Goal: Information Seeking & Learning: Learn about a topic

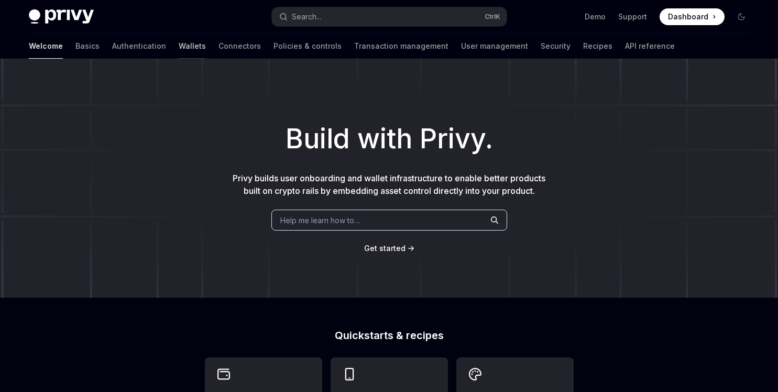
scroll to position [227, 0]
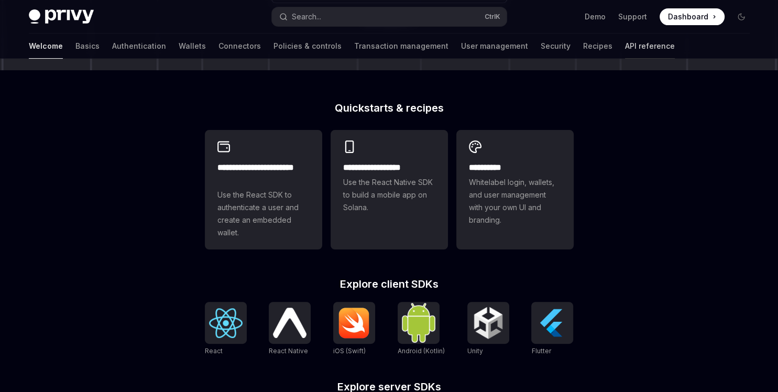
click at [625, 47] on link "API reference" at bounding box center [650, 46] width 50 height 25
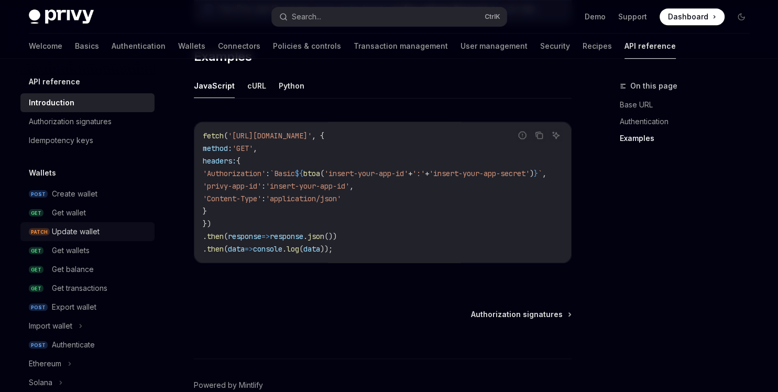
scroll to position [679, 0]
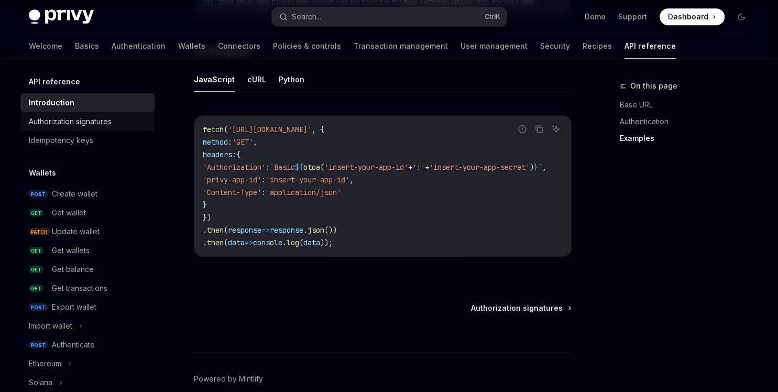
click at [93, 130] on link "Authorization signatures" at bounding box center [87, 121] width 134 height 19
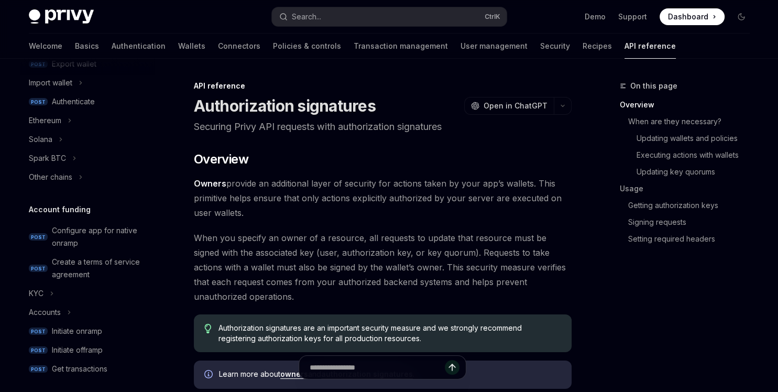
scroll to position [241, 0]
click at [66, 129] on button "Ethereum" at bounding box center [87, 122] width 134 height 19
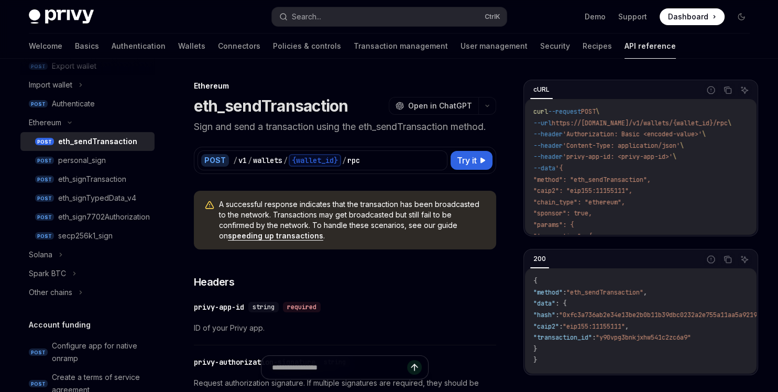
click at [100, 148] on link "POST eth_sendTransaction" at bounding box center [87, 141] width 134 height 19
click at [483, 106] on icon "button" at bounding box center [487, 106] width 13 height 4
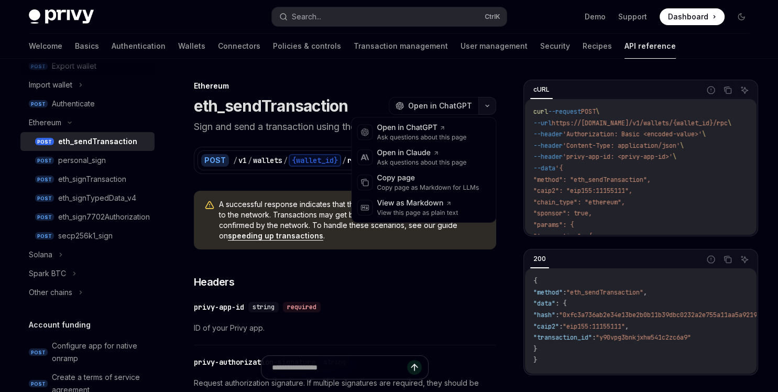
click at [483, 106] on icon "button" at bounding box center [487, 106] width 13 height 4
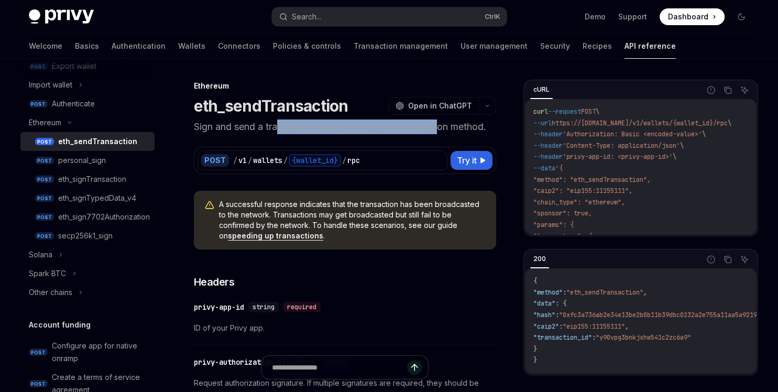
drag, startPoint x: 279, startPoint y: 134, endPoint x: 445, endPoint y: 133, distance: 166.0
click at [445, 133] on p "Sign and send a transaction using the eth_sendTransaction method." at bounding box center [345, 126] width 302 height 15
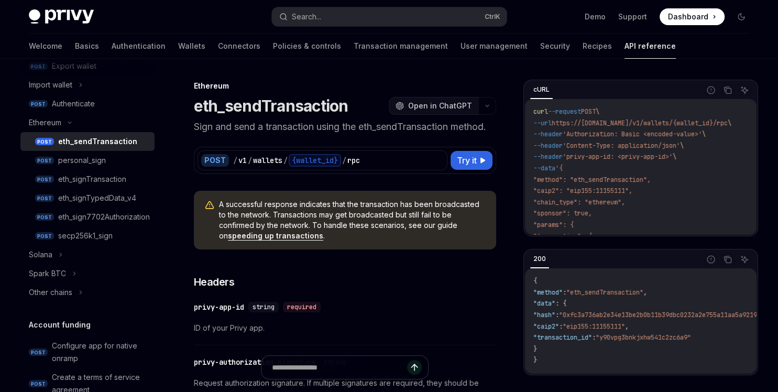
click at [478, 111] on button "OpenAI Open in ChatGPT" at bounding box center [434, 106] width 90 height 18
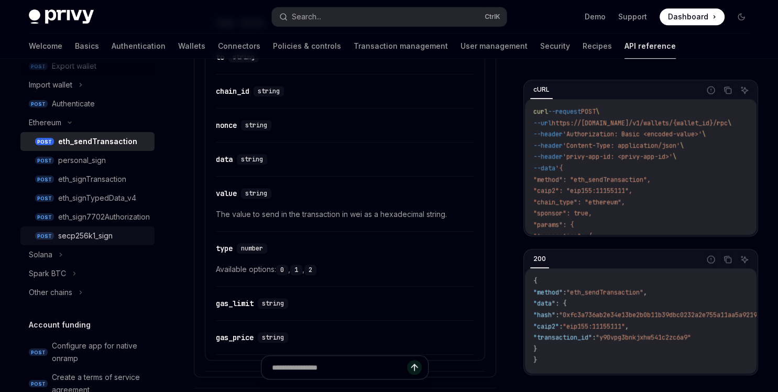
scroll to position [560, 0]
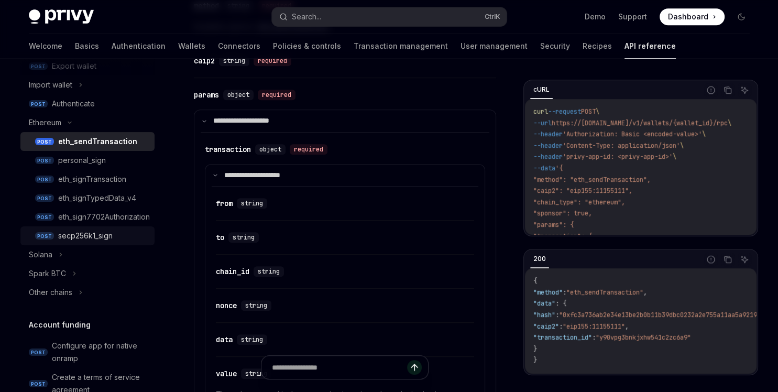
click at [85, 236] on div "secp256k1_sign" at bounding box center [85, 235] width 54 height 13
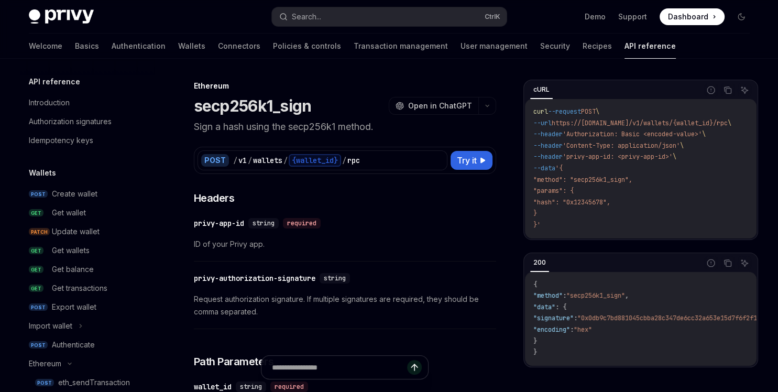
click at [63, 88] on div "API reference Introduction Authorization signatures Idempotency keys" at bounding box center [87, 112] width 134 height 74
click at [49, 101] on div "Introduction" at bounding box center [49, 102] width 41 height 13
type textarea "*"
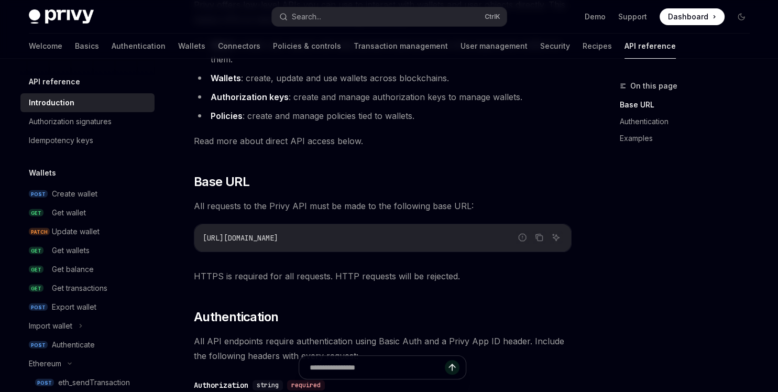
scroll to position [151, 0]
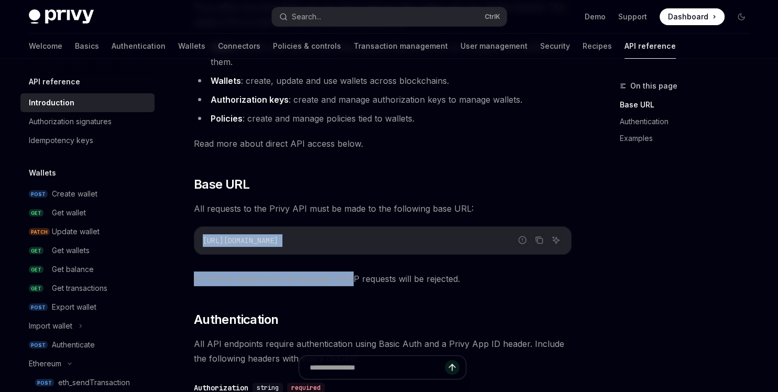
drag, startPoint x: 329, startPoint y: 192, endPoint x: 365, endPoint y: 278, distance: 93.3
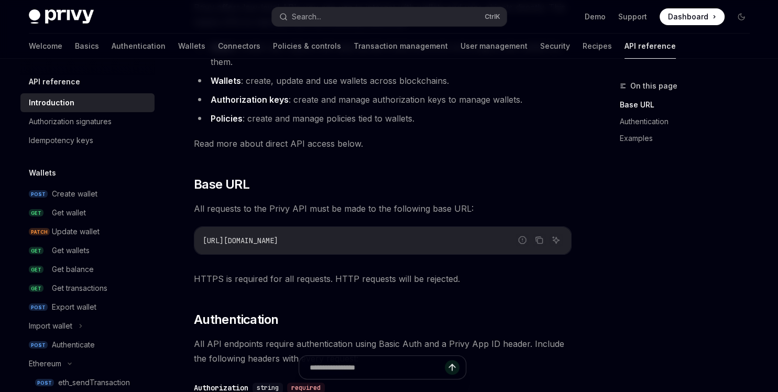
click at [365, 278] on span "HTTPS is required for all requests. HTTP requests will be rejected." at bounding box center [383, 278] width 378 height 15
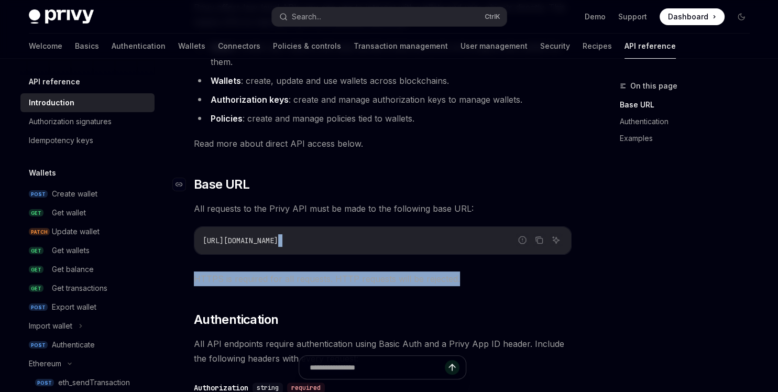
drag, startPoint x: 388, startPoint y: 230, endPoint x: 331, endPoint y: 179, distance: 76.4
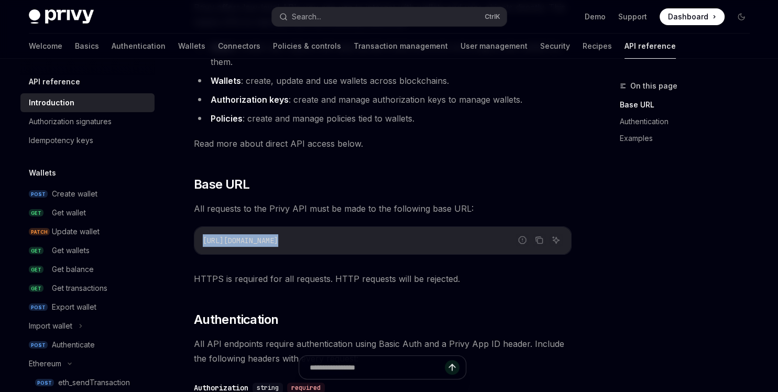
click at [411, 277] on span "HTTPS is required for all requests. HTTP requests will be rejected." at bounding box center [383, 278] width 378 height 15
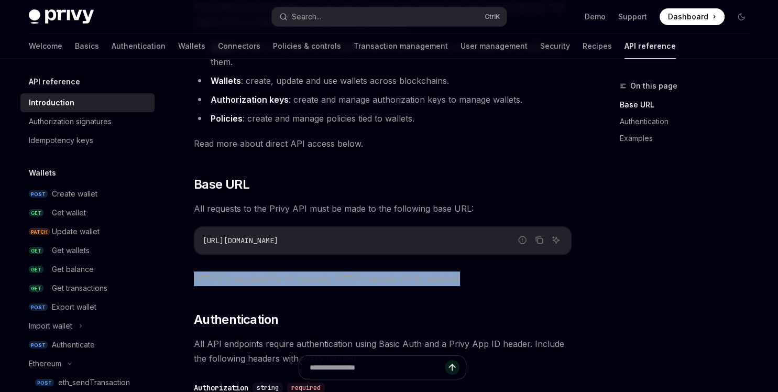
drag, startPoint x: 344, startPoint y: 269, endPoint x: 196, endPoint y: 272, distance: 147.2
click at [196, 272] on span "HTTPS is required for all requests. HTTP requests will be rejected." at bounding box center [383, 278] width 378 height 15
drag, startPoint x: 196, startPoint y: 272, endPoint x: 395, endPoint y: 286, distance: 199.5
